Goal: Use online tool/utility

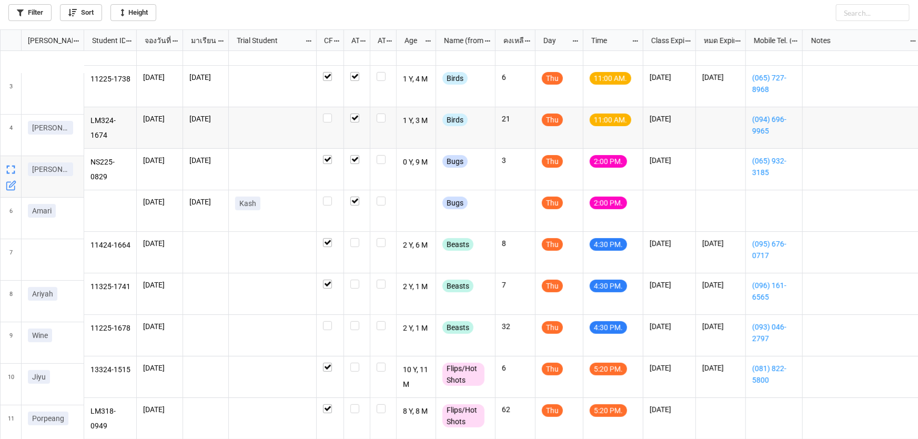
scroll to position [115, 0]
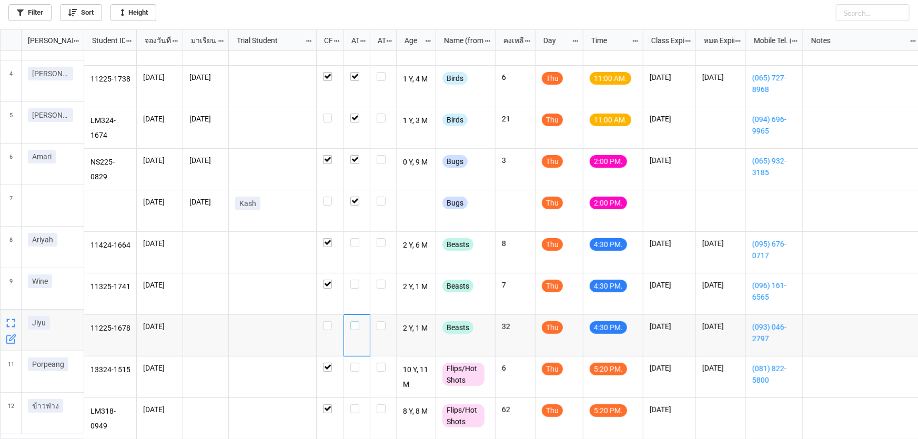
click at [354, 321] on label "grid" at bounding box center [356, 321] width 13 height 0
click at [356, 238] on label "grid" at bounding box center [356, 238] width 13 height 0
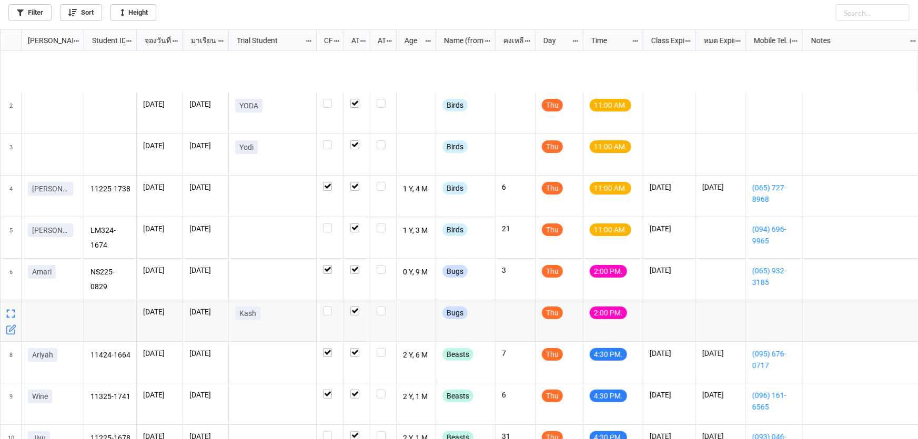
scroll to position [115, 0]
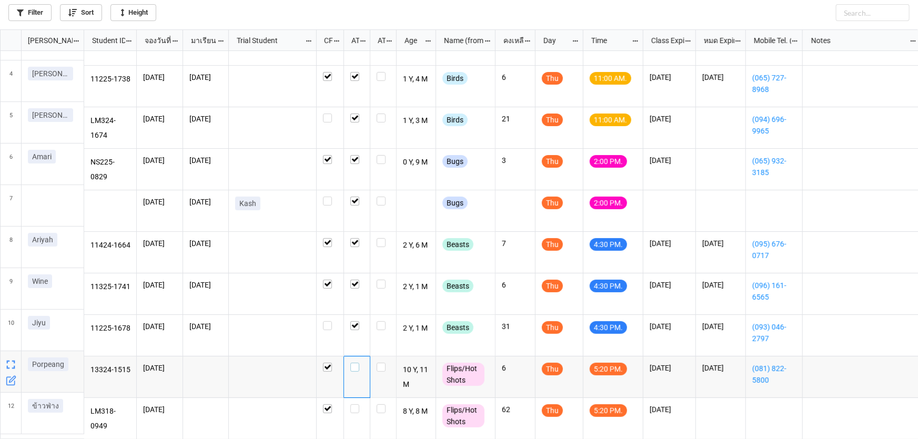
click at [354, 363] on label "grid" at bounding box center [356, 363] width 13 height 0
click at [353, 404] on label "grid" at bounding box center [356, 404] width 13 height 0
